Goal: Information Seeking & Learning: Find specific fact

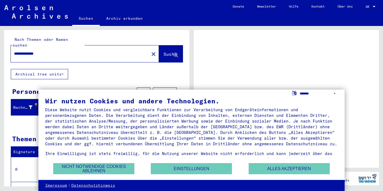
click at [307, 95] on select "**********" at bounding box center [319, 93] width 38 height 8
select select "*****"
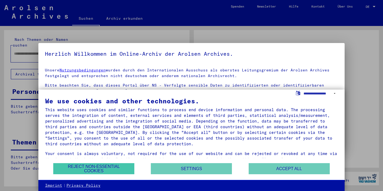
type input "**********"
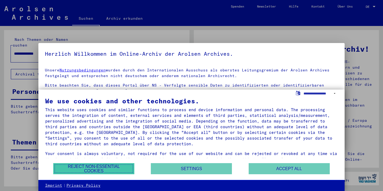
click at [121, 169] on button "Reject non-essential cookies" at bounding box center [93, 168] width 81 height 11
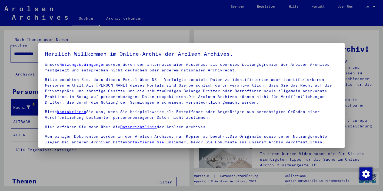
scroll to position [46, 0]
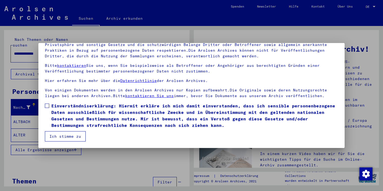
click at [142, 159] on div at bounding box center [191, 95] width 383 height 191
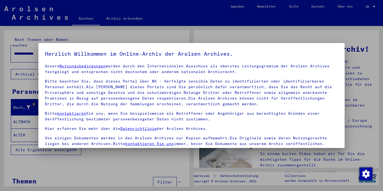
click at [242, 35] on div at bounding box center [191, 95] width 383 height 191
click at [233, 32] on div at bounding box center [191, 95] width 383 height 191
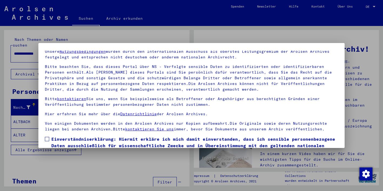
scroll to position [46, 0]
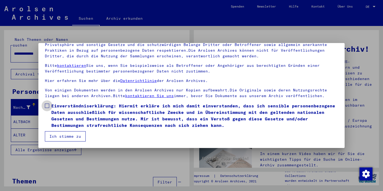
click at [223, 127] on span "Einverständniserklärung: Hiermit erkläre ich mich damit einverstanden, dass ich…" at bounding box center [194, 115] width 287 height 26
drag, startPoint x: 238, startPoint y: 125, endPoint x: 171, endPoint y: 107, distance: 69.7
click at [171, 107] on span "Einverständniserklärung: Hiermit erkläre ich mich damit einverstanden, dass ich…" at bounding box center [194, 115] width 287 height 26
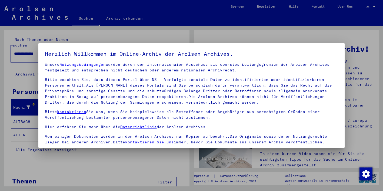
scroll to position [0, 0]
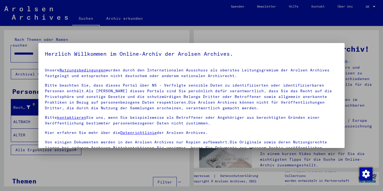
drag, startPoint x: 261, startPoint y: 91, endPoint x: 45, endPoint y: 23, distance: 226.5
click at [45, 23] on div "Herzlich Willkommen im Online-Archiv der Arolsen Archives. Unsere Nutzungsbedin…" at bounding box center [191, 95] width 383 height 191
copy div "Loremips Dolorsitam co Adipis-Elitse doe Tempori Utlabore. Etdolo Magnaaliquaen…"
click at [0, 0] on div "Herzlich Willkommen im Online-Archiv der Arolsen Archives. Unsere Nutzungsbedin…" at bounding box center [191, 95] width 383 height 191
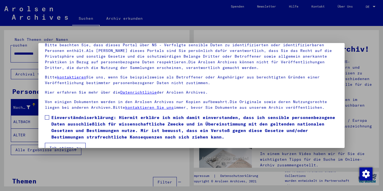
scroll to position [46, 0]
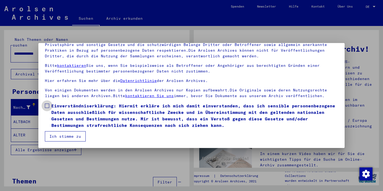
click at [49, 108] on label "Einverständniserklärung: Hiermit erkläre ich mich damit einverstanden, dass ich…" at bounding box center [192, 115] width 294 height 26
click at [71, 141] on button "Ich stimme zu" at bounding box center [65, 136] width 41 height 10
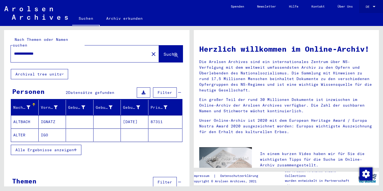
click at [376, 7] on div at bounding box center [374, 6] width 3 height 1
click at [367, 8] on span "English" at bounding box center [360, 10] width 13 height 4
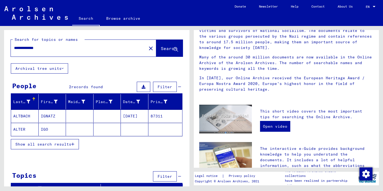
scroll to position [8, 0]
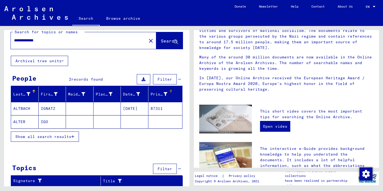
click at [158, 94] on div "Prisoner #" at bounding box center [159, 94] width 17 height 6
click at [167, 93] on icon at bounding box center [166, 94] width 4 height 4
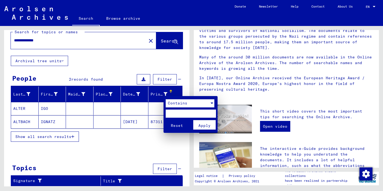
click at [202, 104] on div "Contains" at bounding box center [188, 103] width 44 height 8
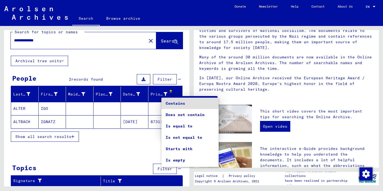
click at [191, 85] on div at bounding box center [191, 95] width 383 height 191
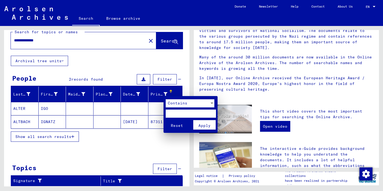
click at [175, 158] on div at bounding box center [191, 95] width 383 height 191
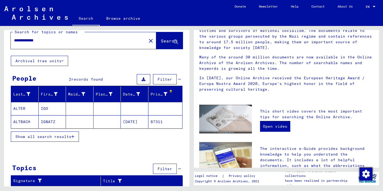
click at [70, 136] on span "Show all search results" at bounding box center [43, 136] width 56 height 5
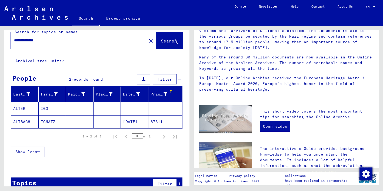
click at [138, 122] on mat-cell "[DATE]" at bounding box center [135, 121] width 28 height 13
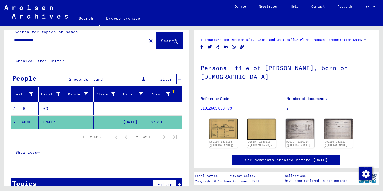
scroll to position [8, 0]
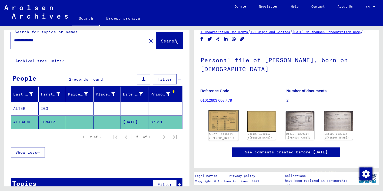
click at [224, 127] on img at bounding box center [223, 120] width 30 height 21
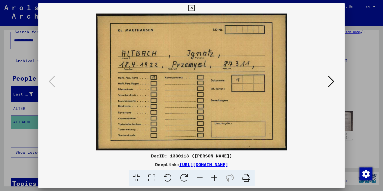
click at [331, 82] on icon at bounding box center [331, 81] width 6 height 13
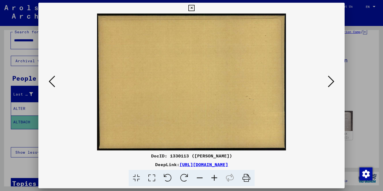
click at [331, 82] on icon at bounding box center [331, 81] width 6 height 13
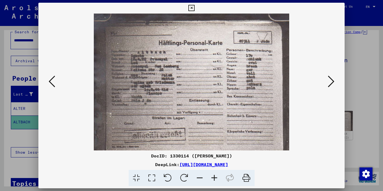
click at [331, 82] on icon at bounding box center [331, 81] width 6 height 13
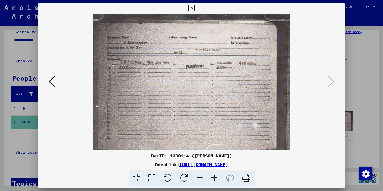
click at [331, 82] on icon at bounding box center [331, 81] width 6 height 13
click at [195, 8] on icon at bounding box center [191, 8] width 6 height 6
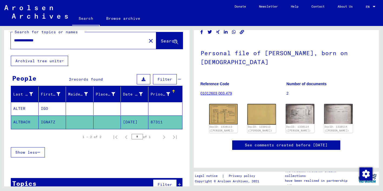
scroll to position [15, 0]
click at [221, 95] on link "01012603 003.479" at bounding box center [217, 93] width 32 height 4
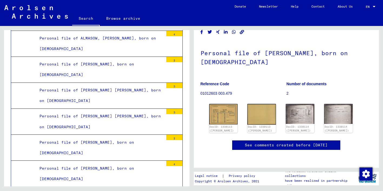
scroll to position [18, 0]
click at [333, 118] on img at bounding box center [338, 113] width 30 height 21
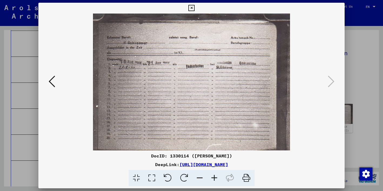
click at [359, 75] on div at bounding box center [191, 95] width 383 height 191
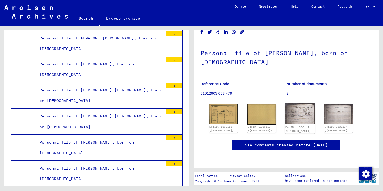
click at [303, 121] on img at bounding box center [300, 113] width 30 height 21
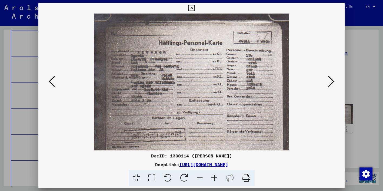
click at [138, 178] on icon at bounding box center [136, 178] width 15 height 16
click at [137, 176] on icon at bounding box center [136, 178] width 15 height 16
click at [187, 98] on img at bounding box center [192, 82] width 270 height 137
click at [182, 164] on link "[URL][DOMAIN_NAME]" at bounding box center [204, 164] width 49 height 5
click at [339, 14] on div at bounding box center [191, 82] width 307 height 137
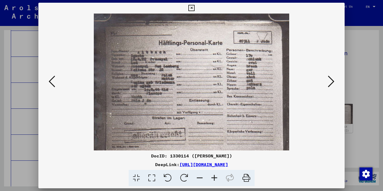
click at [195, 7] on icon at bounding box center [191, 8] width 6 height 6
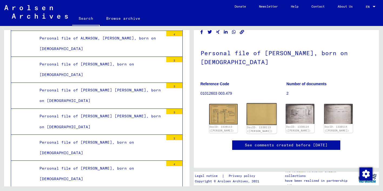
scroll to position [0, 0]
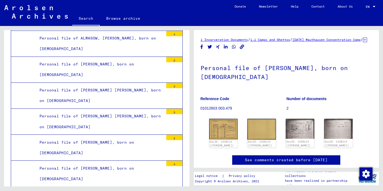
click at [279, 39] on link "1.1 Camps and Ghettos" at bounding box center [270, 40] width 40 height 4
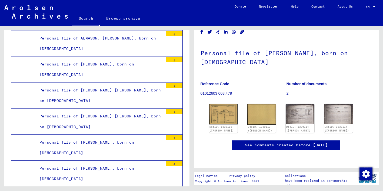
scroll to position [68, 0]
click at [225, 103] on img at bounding box center [223, 113] width 30 height 21
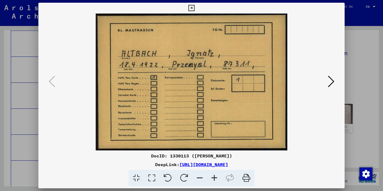
click at [330, 84] on icon at bounding box center [331, 81] width 6 height 13
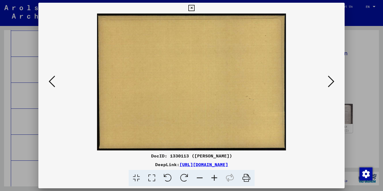
click at [330, 84] on icon at bounding box center [331, 81] width 6 height 13
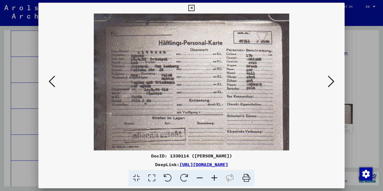
click at [195, 6] on icon at bounding box center [191, 8] width 6 height 6
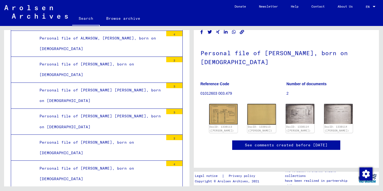
click at [121, 20] on link "Browse archive" at bounding box center [123, 18] width 47 height 13
